Goal: Obtain resource: Obtain resource

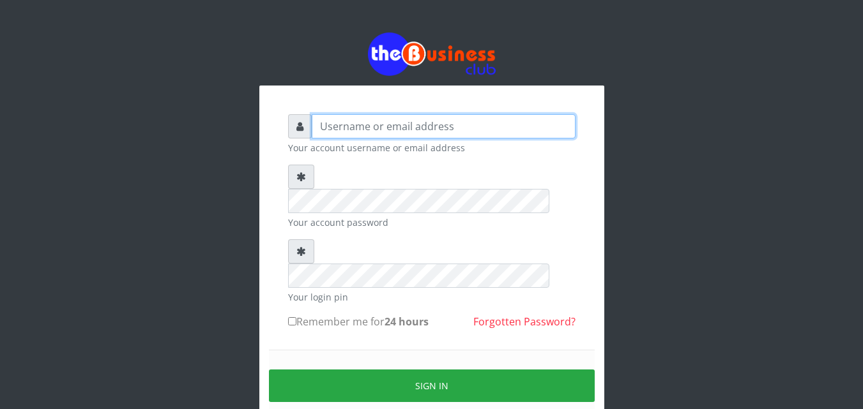
type input "kenachuks"
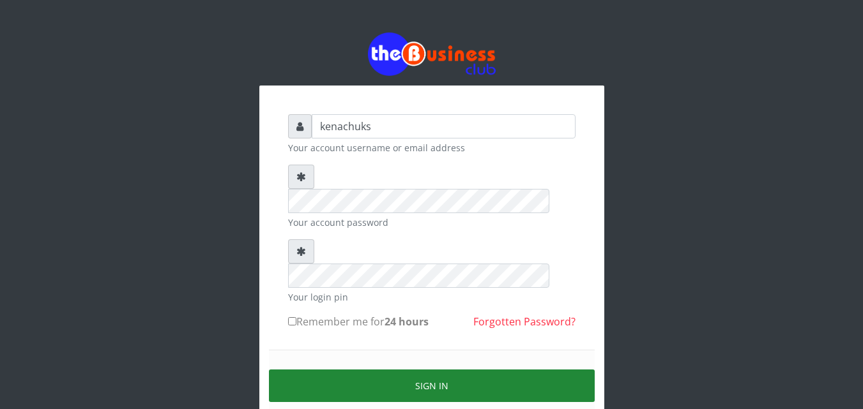
click at [398, 370] on button "Sign in" at bounding box center [432, 386] width 326 height 33
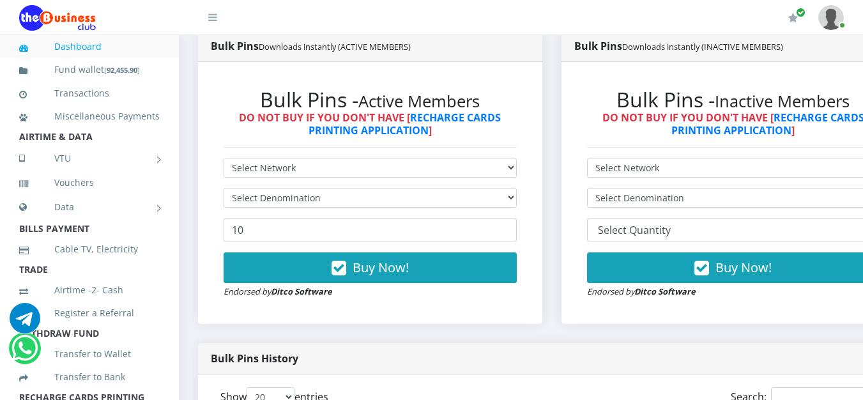
scroll to position [698, 0]
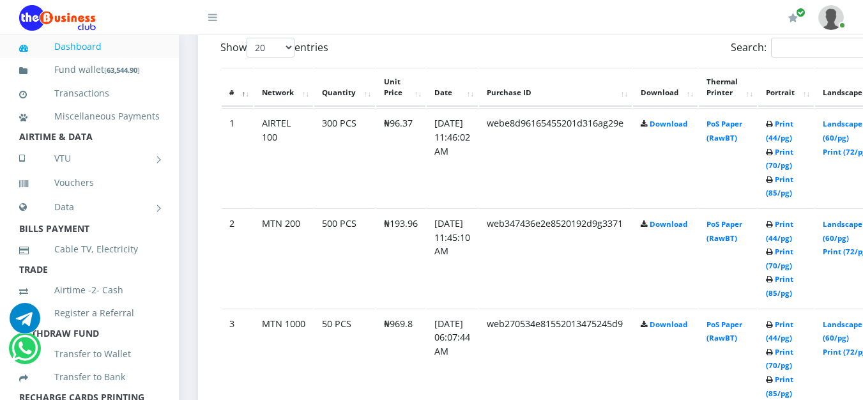
scroll to position [1048, 0]
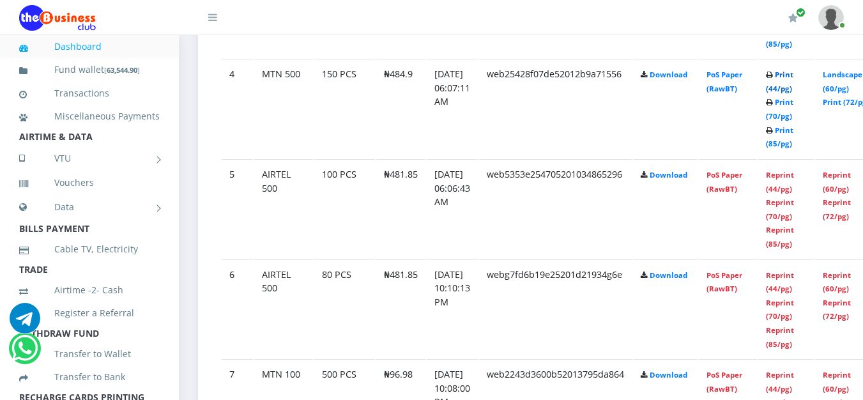
click at [793, 76] on link "Print (44/pg)" at bounding box center [779, 82] width 27 height 24
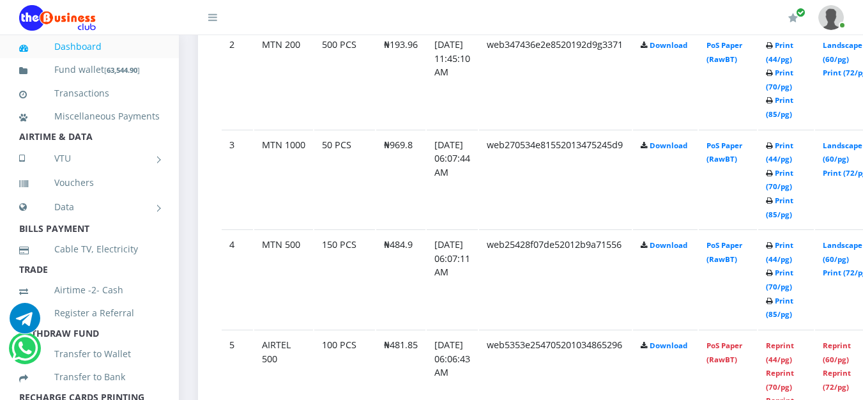
scroll to position [852, 0]
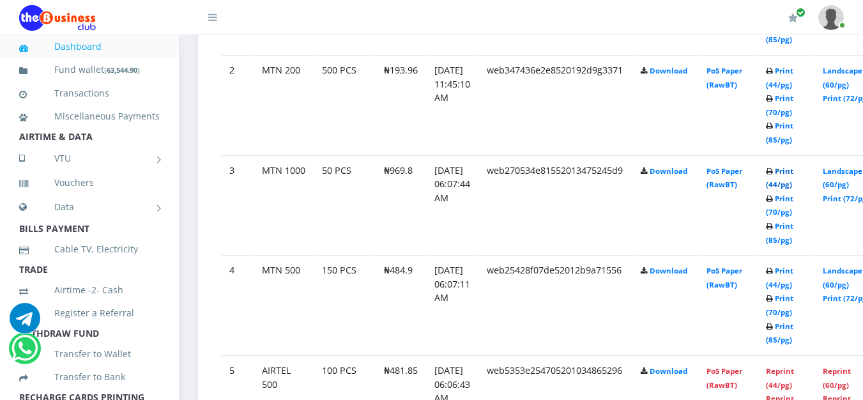
click at [793, 172] on link "Print (44/pg)" at bounding box center [779, 178] width 27 height 24
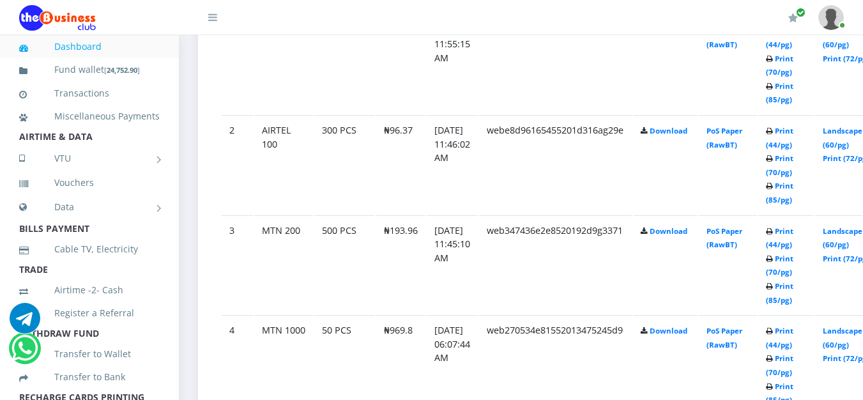
scroll to position [852, 0]
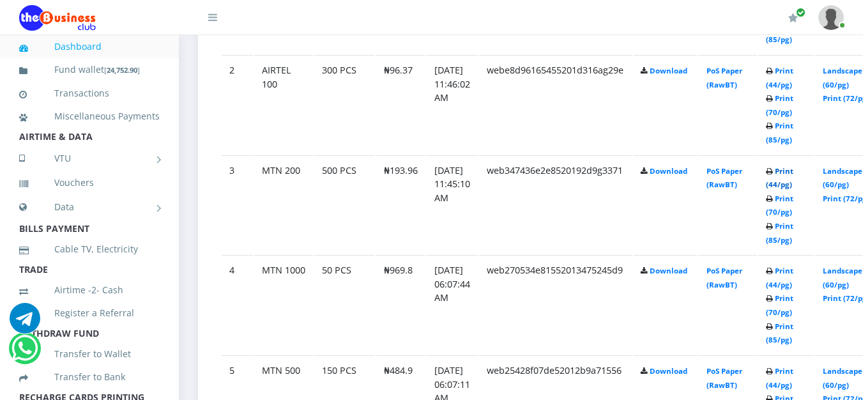
click at [793, 172] on link "Print (44/pg)" at bounding box center [779, 178] width 27 height 24
click at [793, 171] on link "Print (44/pg)" at bounding box center [779, 178] width 27 height 24
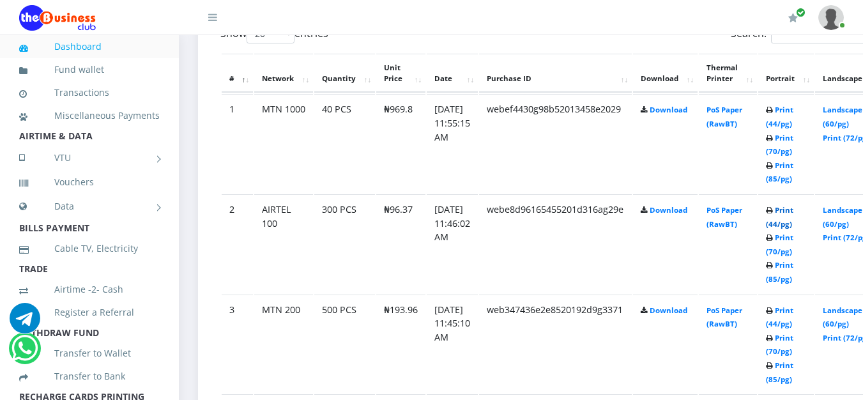
scroll to position [684, 0]
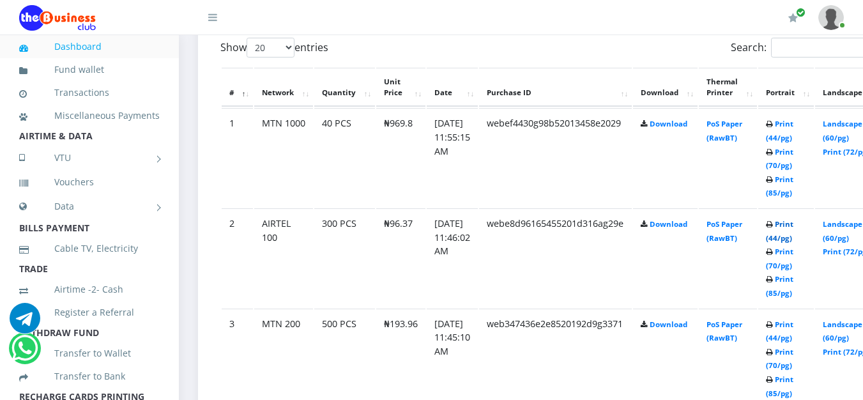
click at [793, 227] on link "Print (44/pg)" at bounding box center [779, 231] width 27 height 24
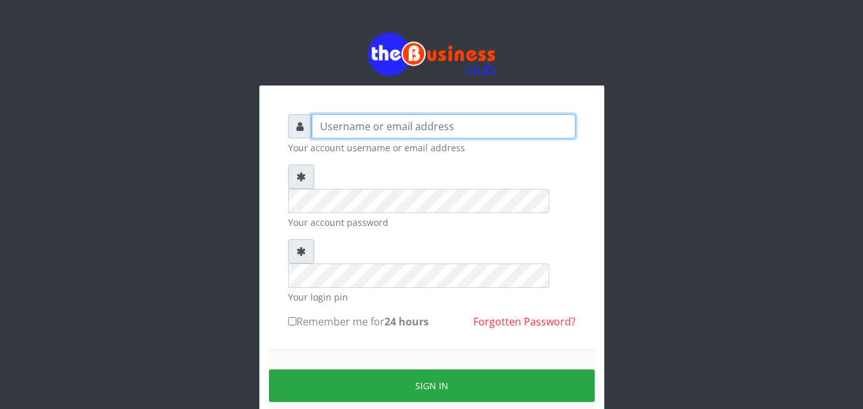
type input "kenachuks"
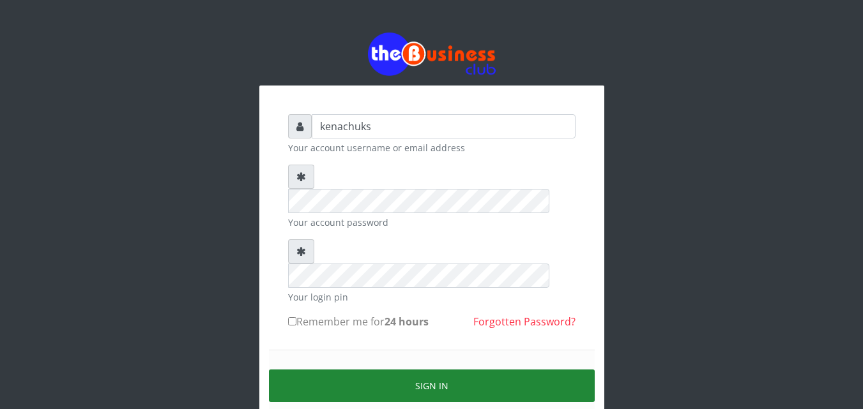
click at [420, 370] on button "Sign in" at bounding box center [432, 386] width 326 height 33
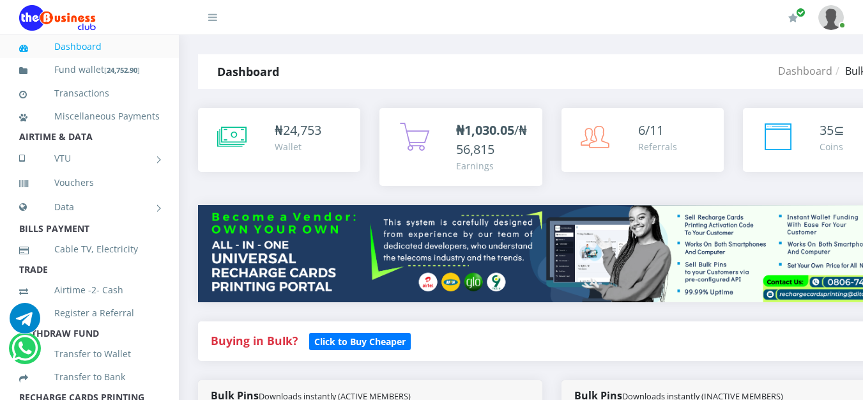
scroll to position [698, 0]
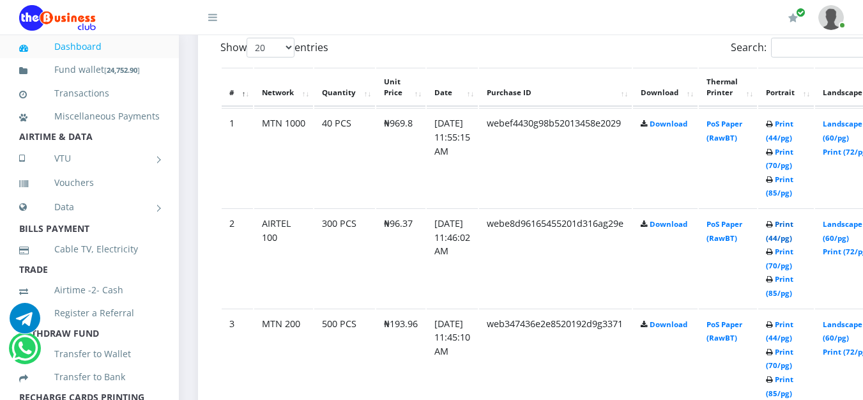
click at [793, 225] on link "Print (44/pg)" at bounding box center [779, 231] width 27 height 24
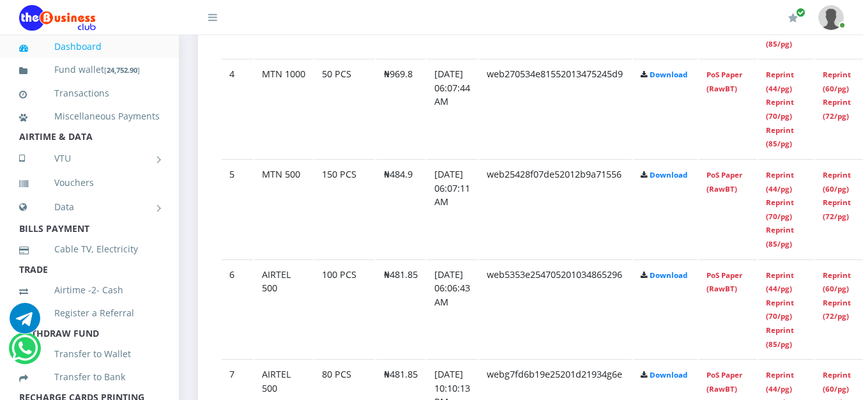
scroll to position [698, 0]
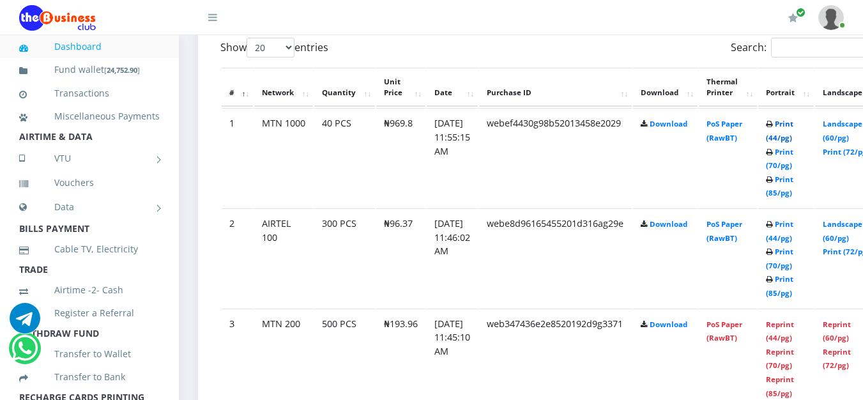
click at [793, 125] on link "Print (44/pg)" at bounding box center [779, 131] width 27 height 24
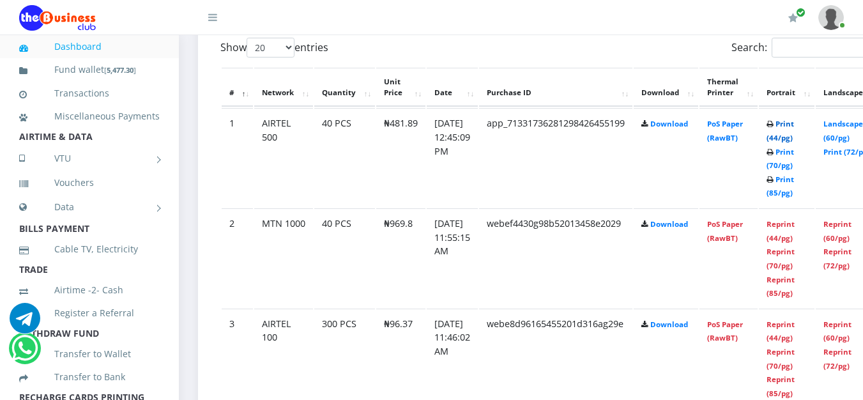
click at [794, 126] on link "Print (44/pg)" at bounding box center [779, 131] width 27 height 24
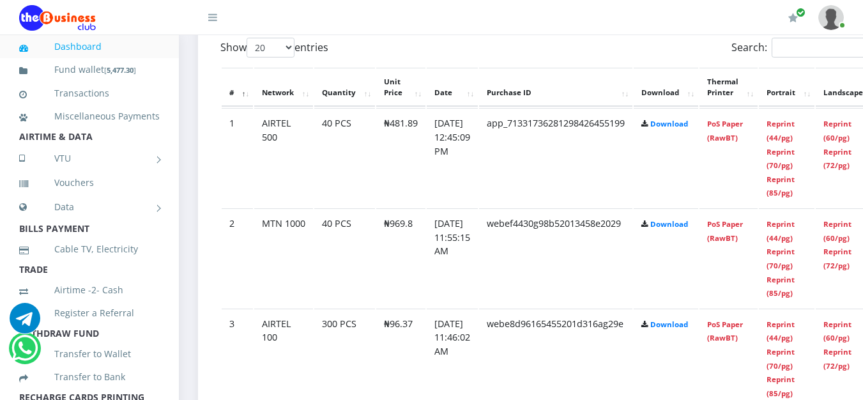
scroll to position [1048, 0]
